Goal: Entertainment & Leisure: Consume media (video, audio)

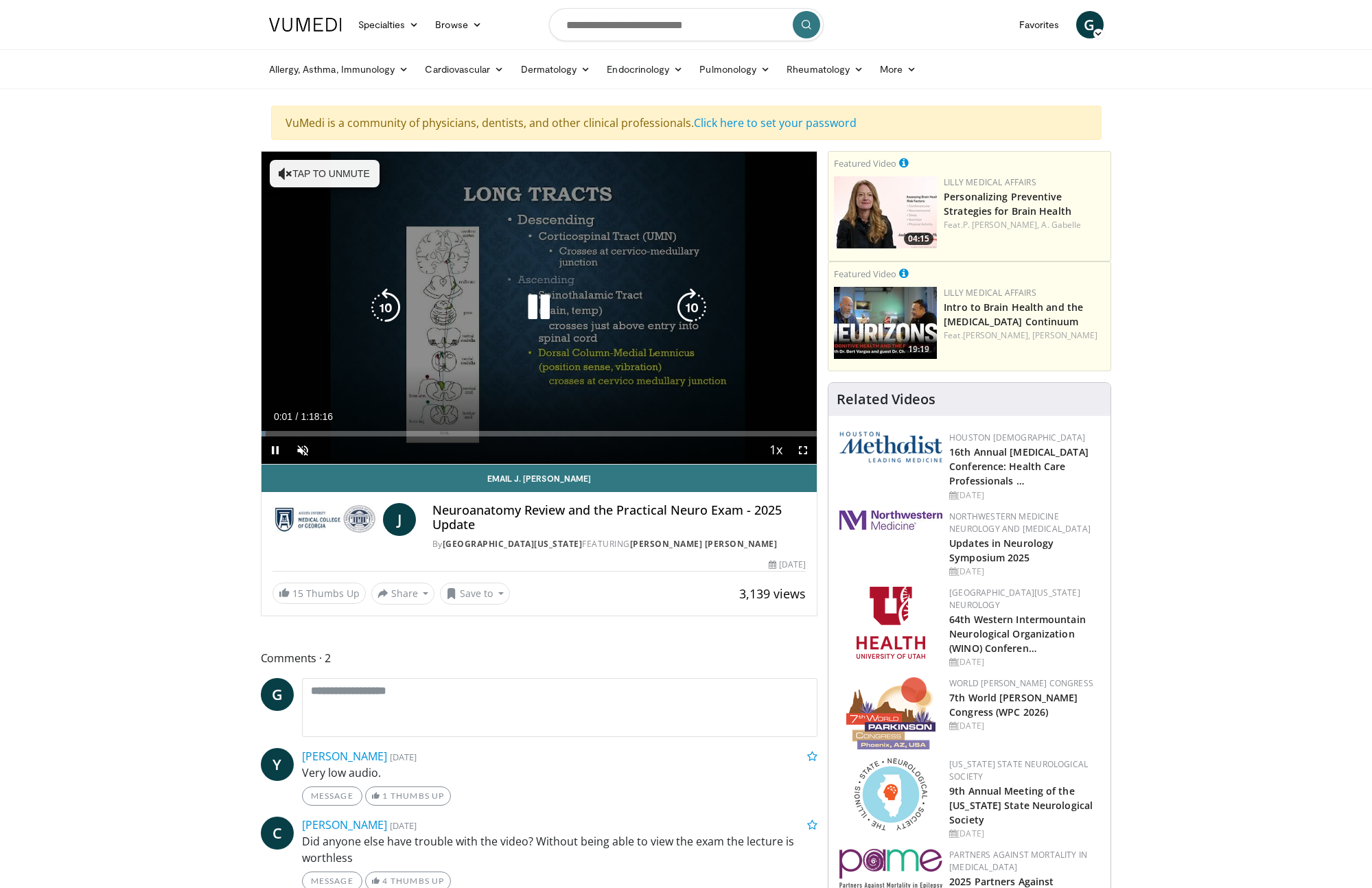
click at [319, 175] on button "Tap to unmute" at bounding box center [324, 173] width 110 height 28
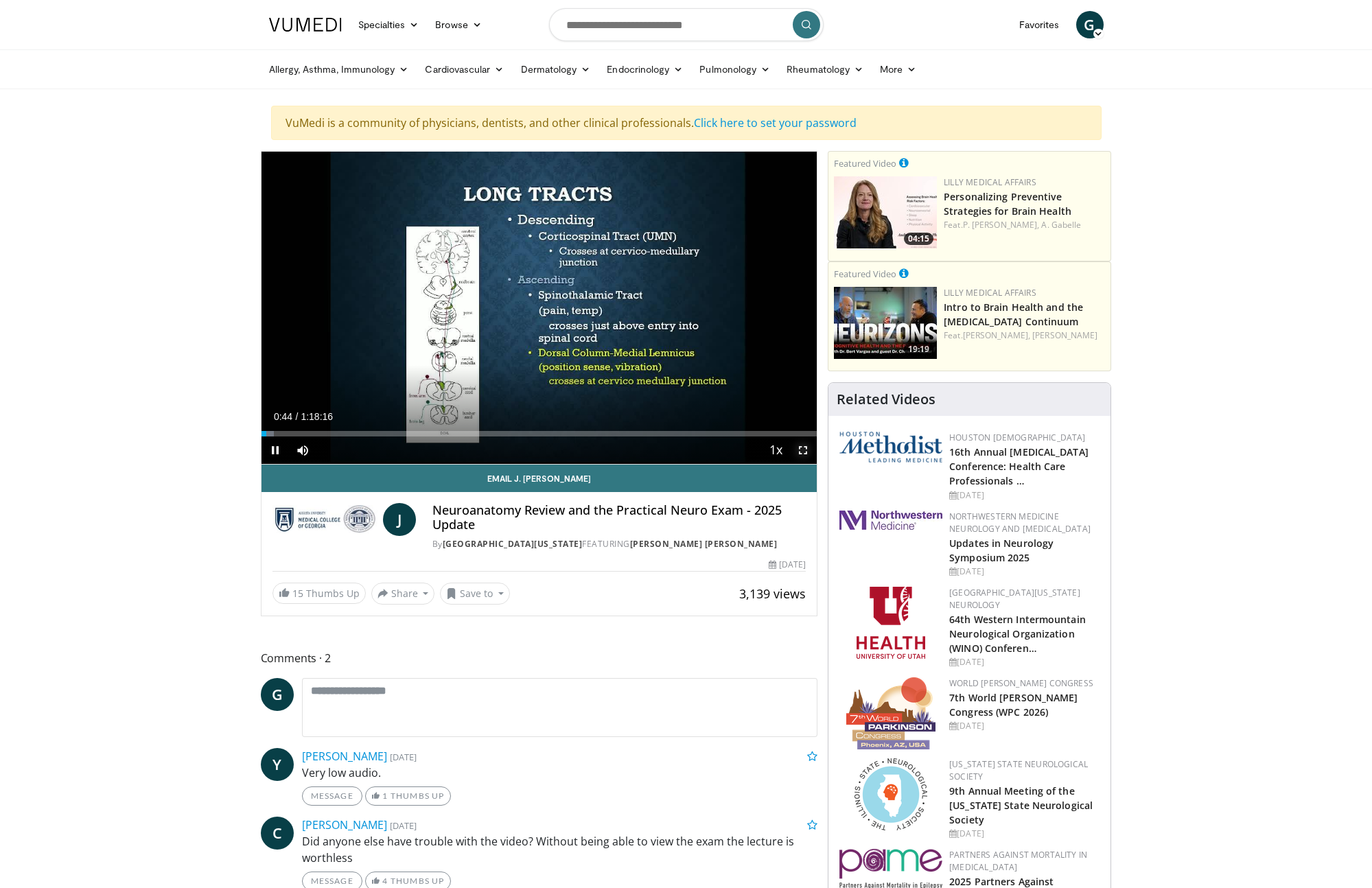
click at [804, 449] on span "Video Player" at bounding box center [803, 450] width 28 height 28
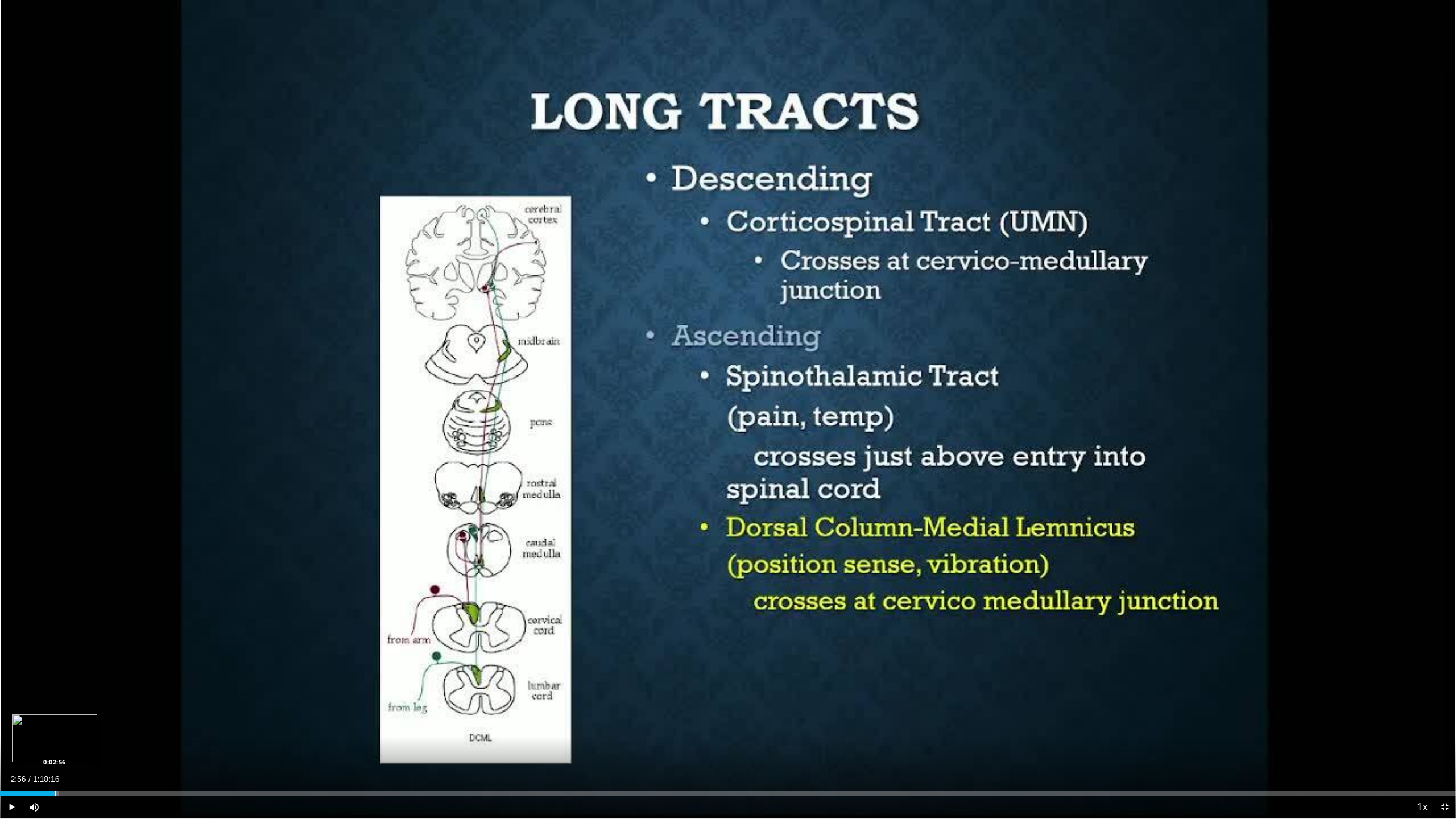
click at [55, 735] on div "Progress Bar" at bounding box center [55, 794] width 1 height 5
click at [1136, 735] on span "Video Player" at bounding box center [1444, 806] width 23 height 23
